Goal: Find contact information: Obtain details needed to contact an individual or organization

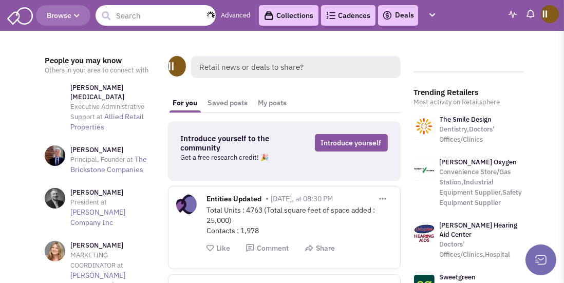
click at [176, 13] on input "text" at bounding box center [156, 15] width 120 height 21
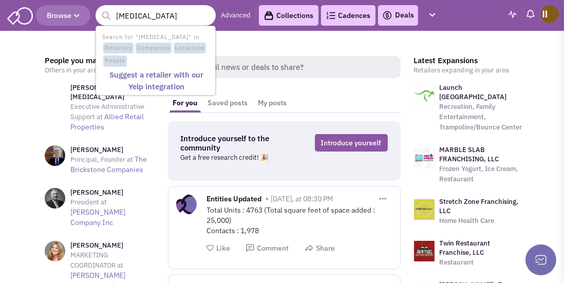
type input "serotonin"
click at [99, 8] on button "submit" at bounding box center [106, 15] width 15 height 15
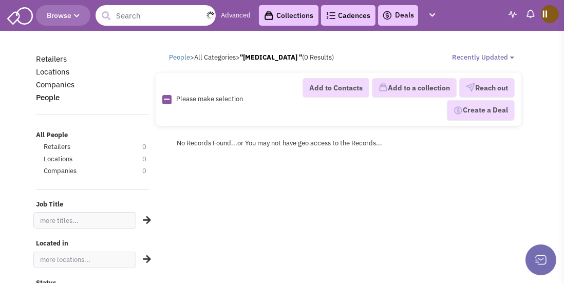
click at [189, 20] on input "text" at bounding box center [156, 15] width 120 height 21
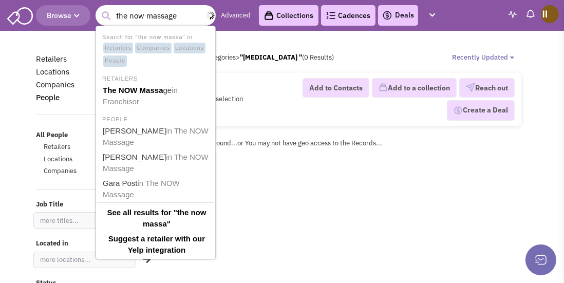
type input "the now massage"
click at [99, 8] on button "submit" at bounding box center [106, 15] width 15 height 15
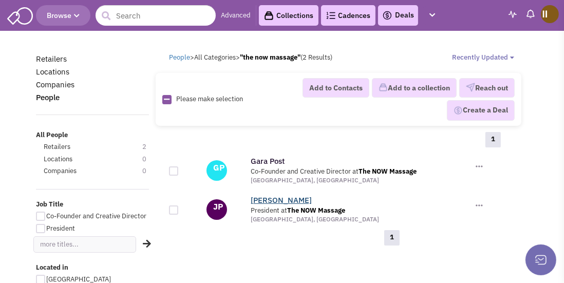
click at [272, 199] on link "[PERSON_NAME]" at bounding box center [281, 200] width 61 height 10
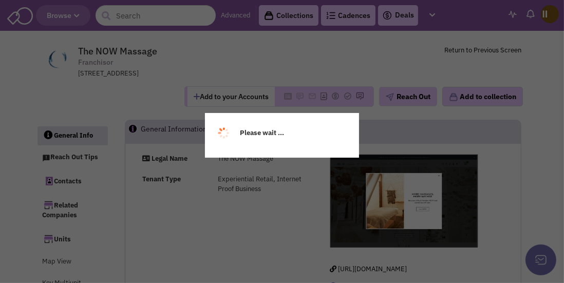
select select
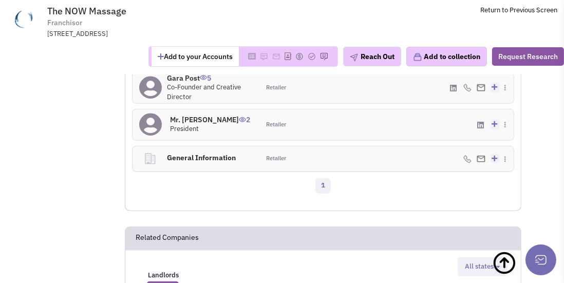
scroll to position [739, 0]
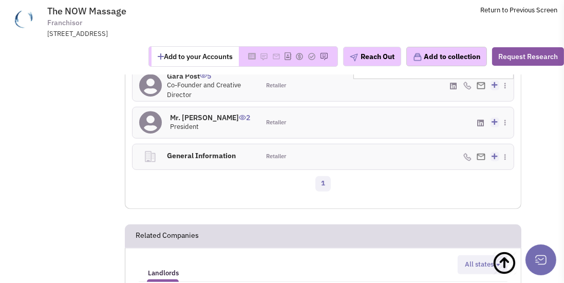
click at [481, 89] on img at bounding box center [481, 85] width 9 height 7
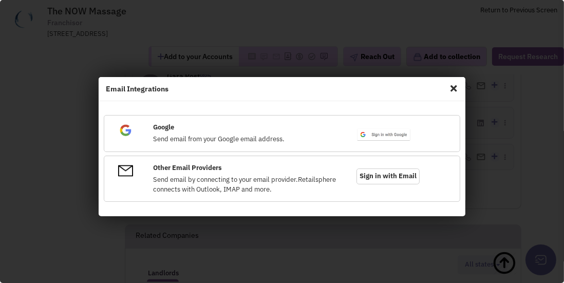
click at [452, 88] on span "Close" at bounding box center [453, 88] width 13 height 16
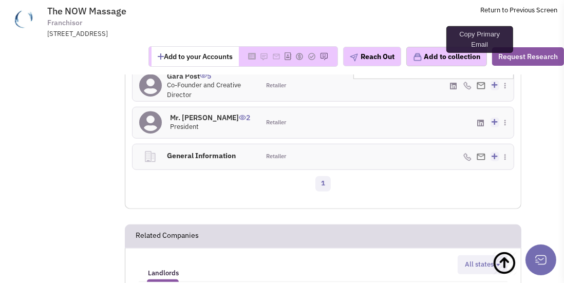
click at [506, 74] on icon at bounding box center [507, 70] width 6 height 7
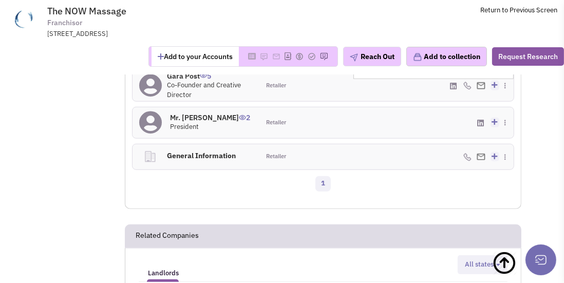
click at [397, 27] on td "The NOW Massage Franchisor [STREET_ADDRESS] Return to Previous Screen" at bounding box center [302, 19] width 510 height 39
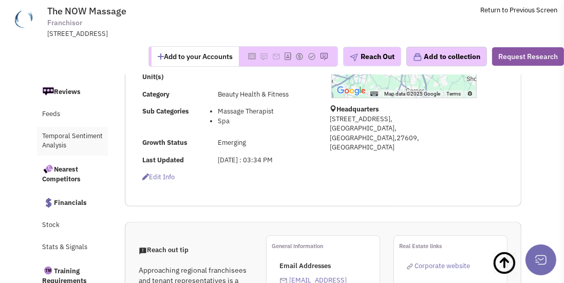
scroll to position [0, 0]
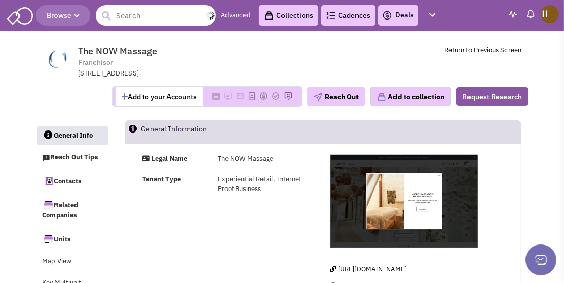
click at [180, 12] on input "text" at bounding box center [156, 15] width 120 height 21
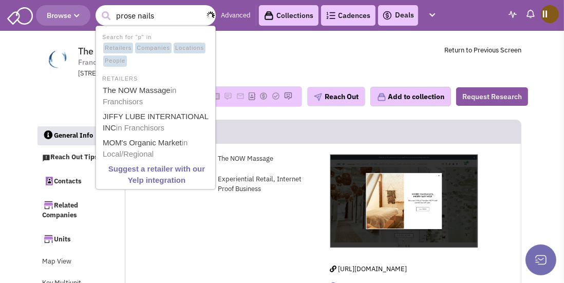
type input "prose nails"
click at [99, 8] on button "submit" at bounding box center [106, 15] width 15 height 15
